Goal: Information Seeking & Learning: Learn about a topic

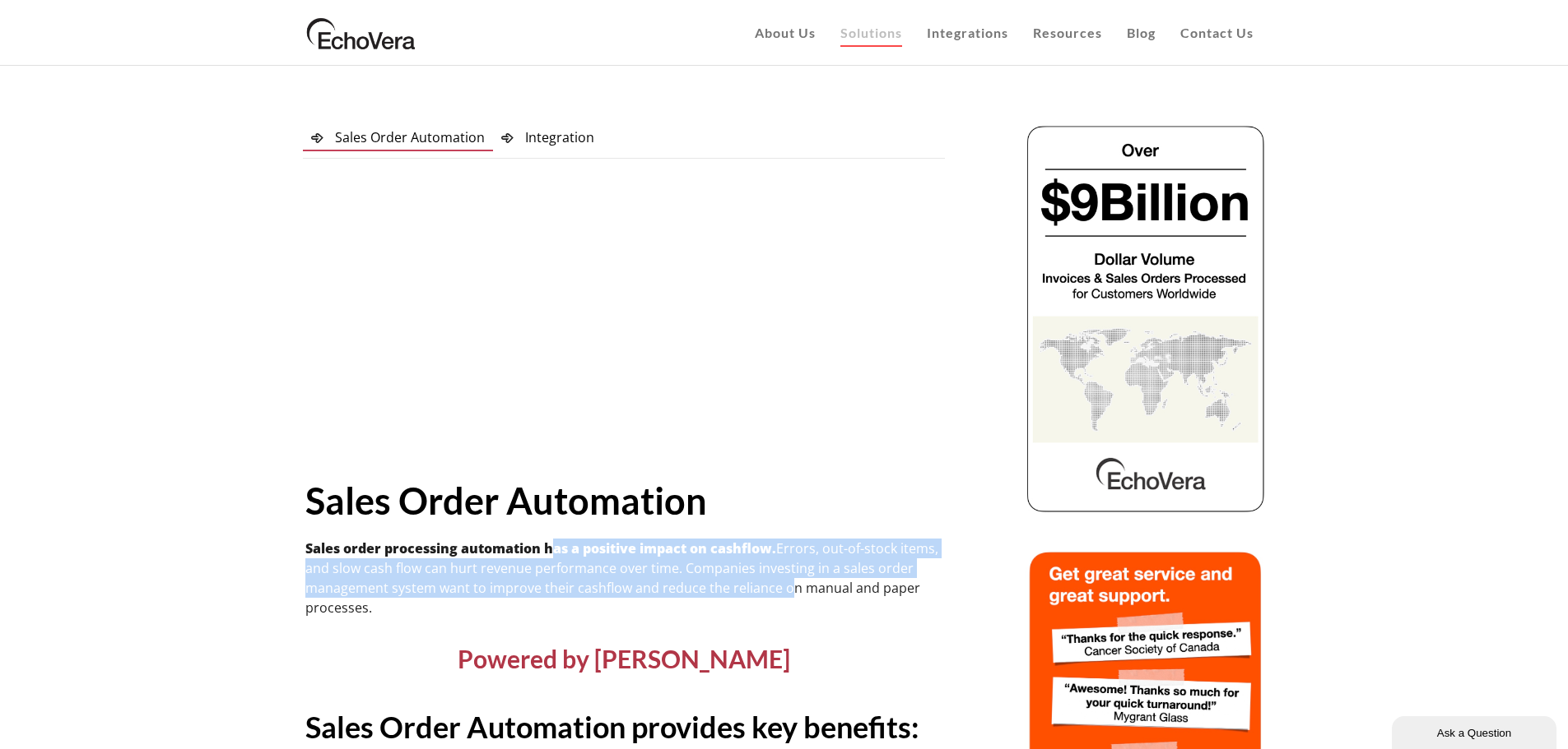
drag, startPoint x: 557, startPoint y: 554, endPoint x: 787, endPoint y: 580, distance: 231.5
click at [787, 580] on p "Sales order processing automation has a positive impact on cashflow. Errors, ou…" at bounding box center [624, 578] width 637 height 79
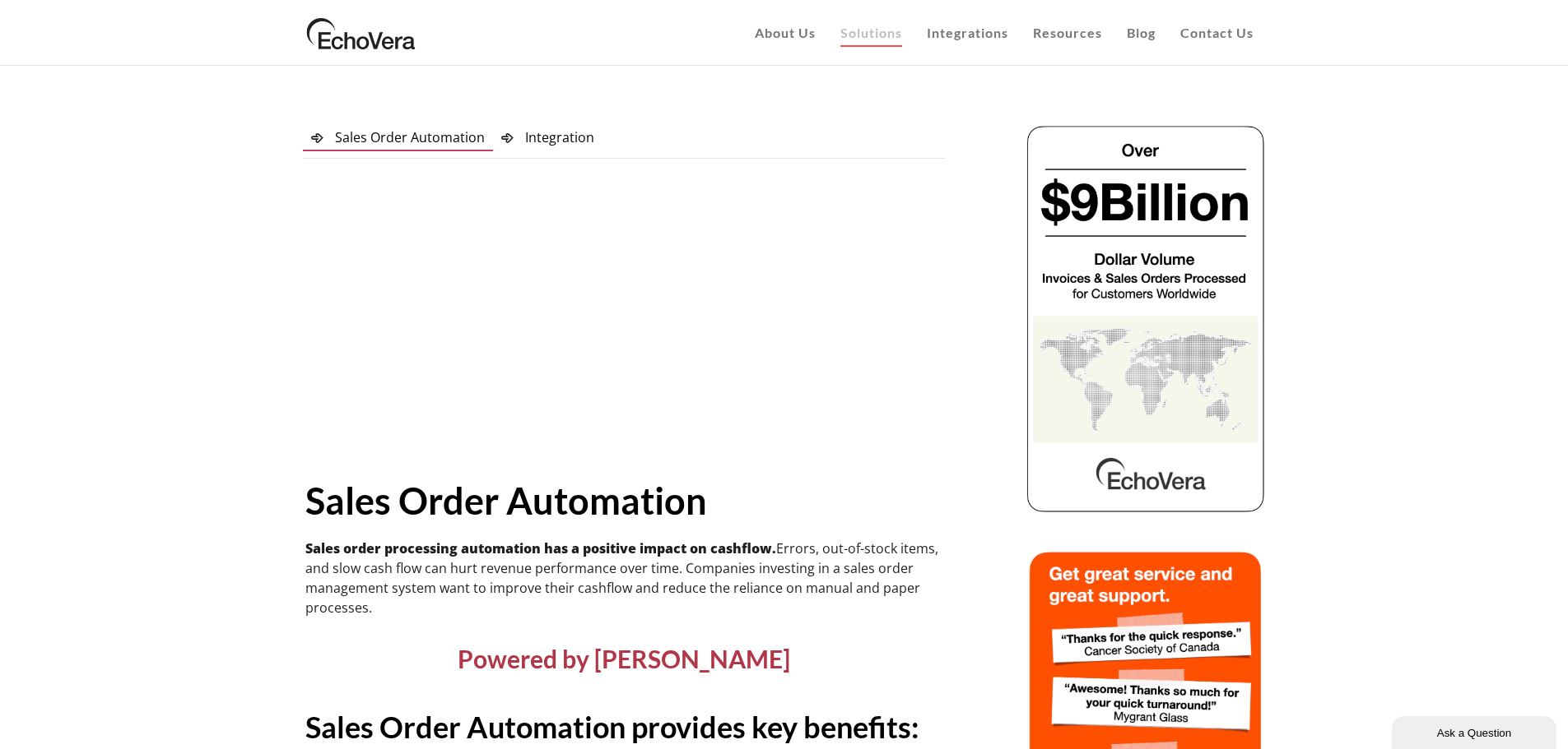
click at [514, 563] on p "Sales order processing automation has a positive impact on cashflow. Errors, ou…" at bounding box center [624, 578] width 637 height 79
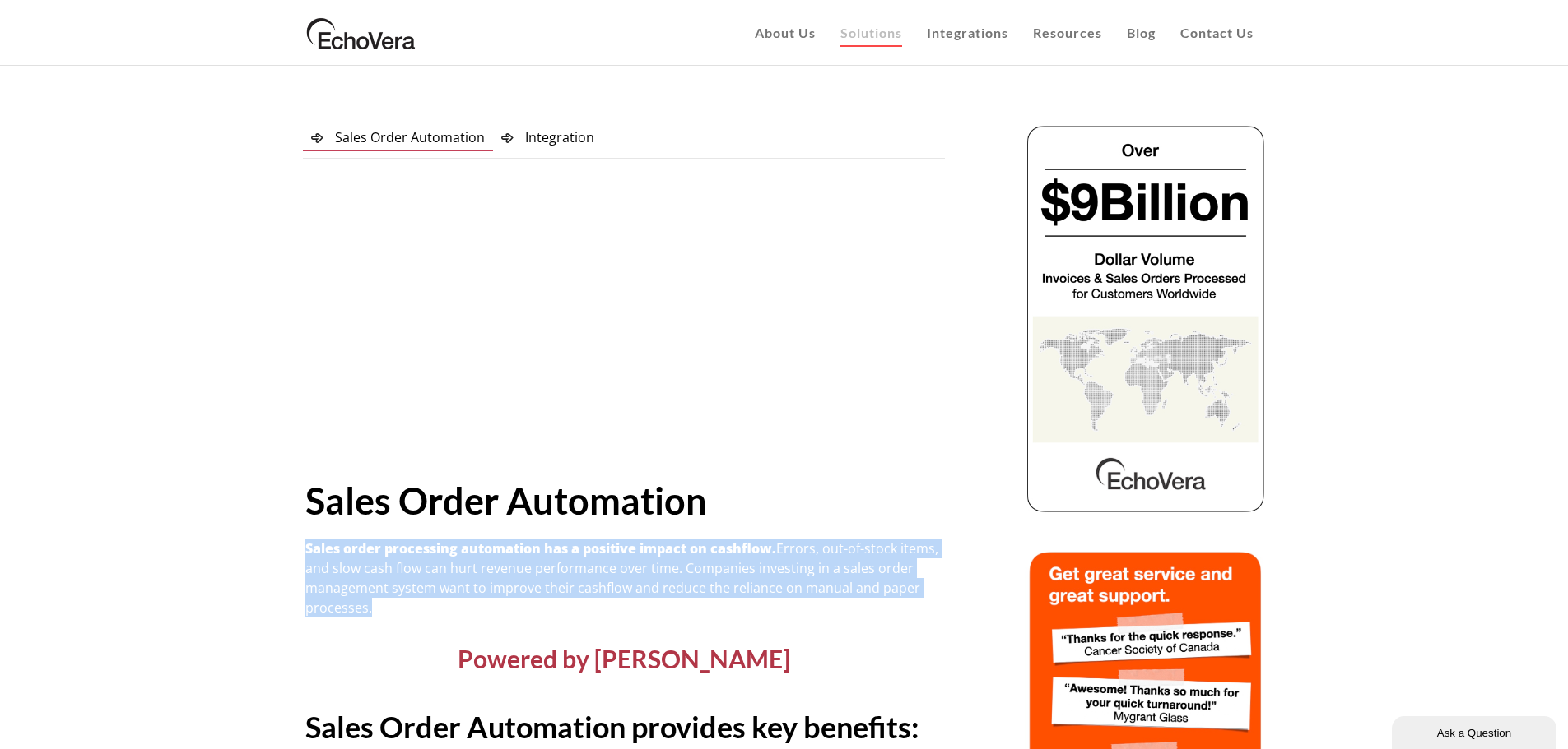
click at [514, 563] on p "Sales order processing automation has a positive impact on cashflow. Errors, ou…" at bounding box center [624, 578] width 637 height 79
click at [593, 567] on p "Sales order processing automation has a positive impact on cashflow. Errors, ou…" at bounding box center [624, 578] width 637 height 79
